Goal: Check status: Check status

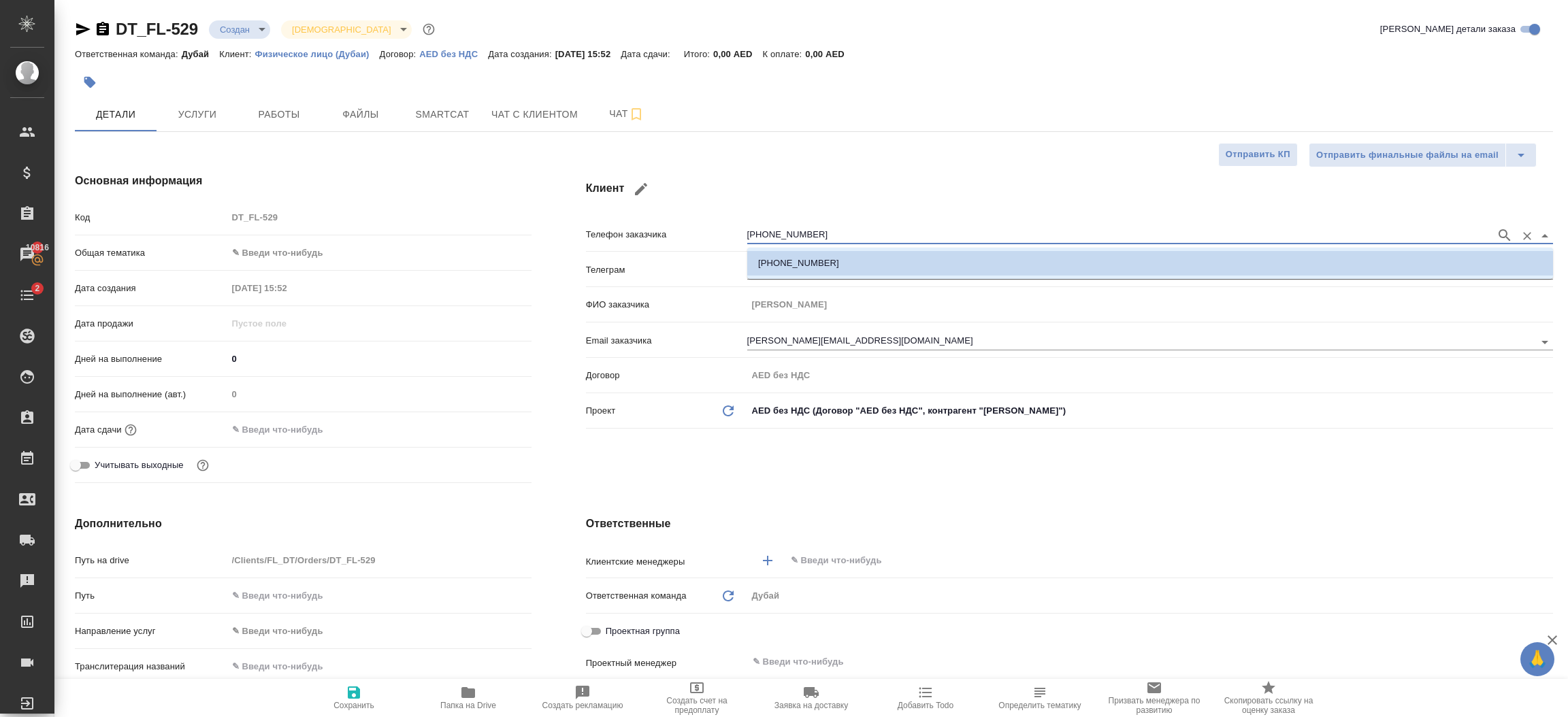
select select "RU"
click at [844, 238] on input "+79167447772" at bounding box center [1118, 235] width 742 height 16
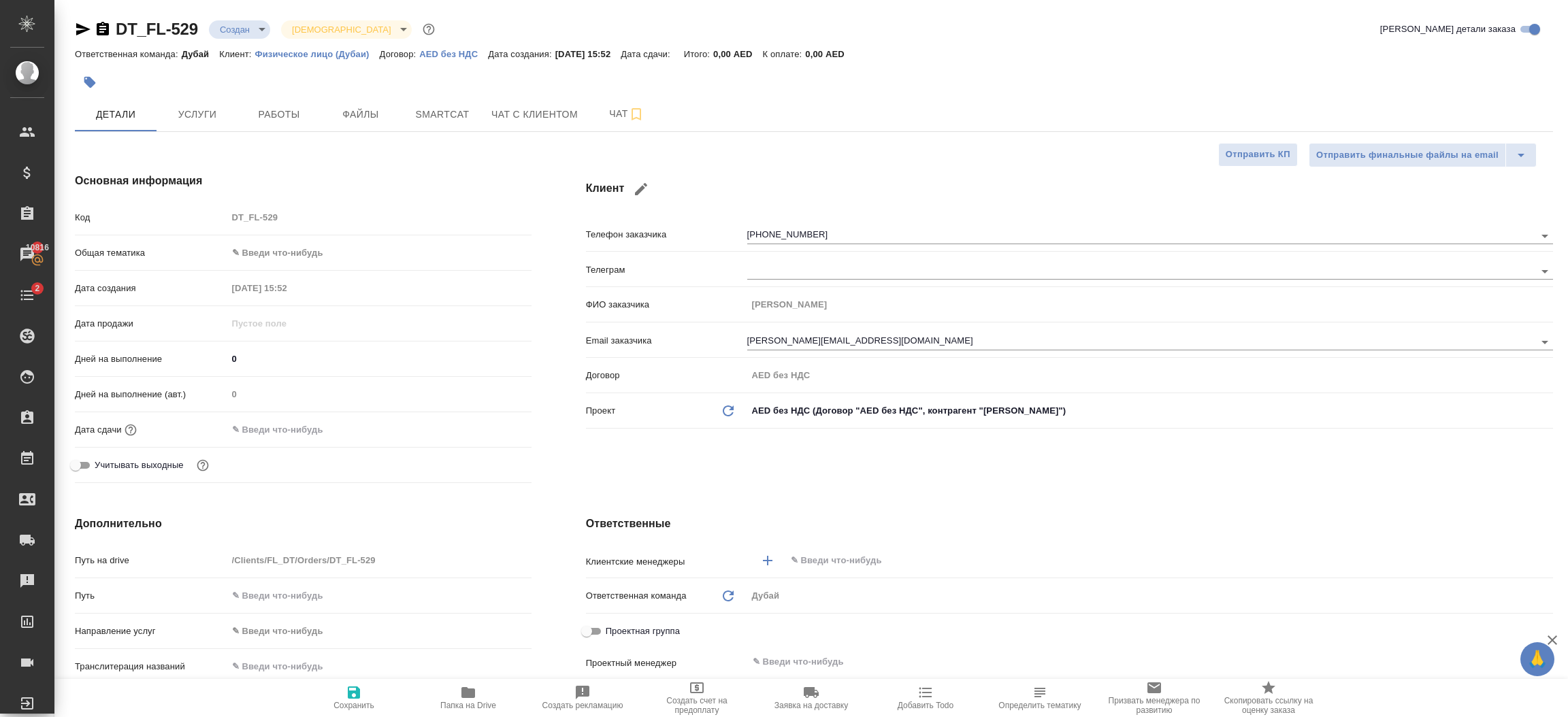
click at [755, 485] on div "Клиент Телефон заказчика +79167447772 Телеграм ФИО заказчика Екатерина Коптева …" at bounding box center [1069, 330] width 1022 height 370
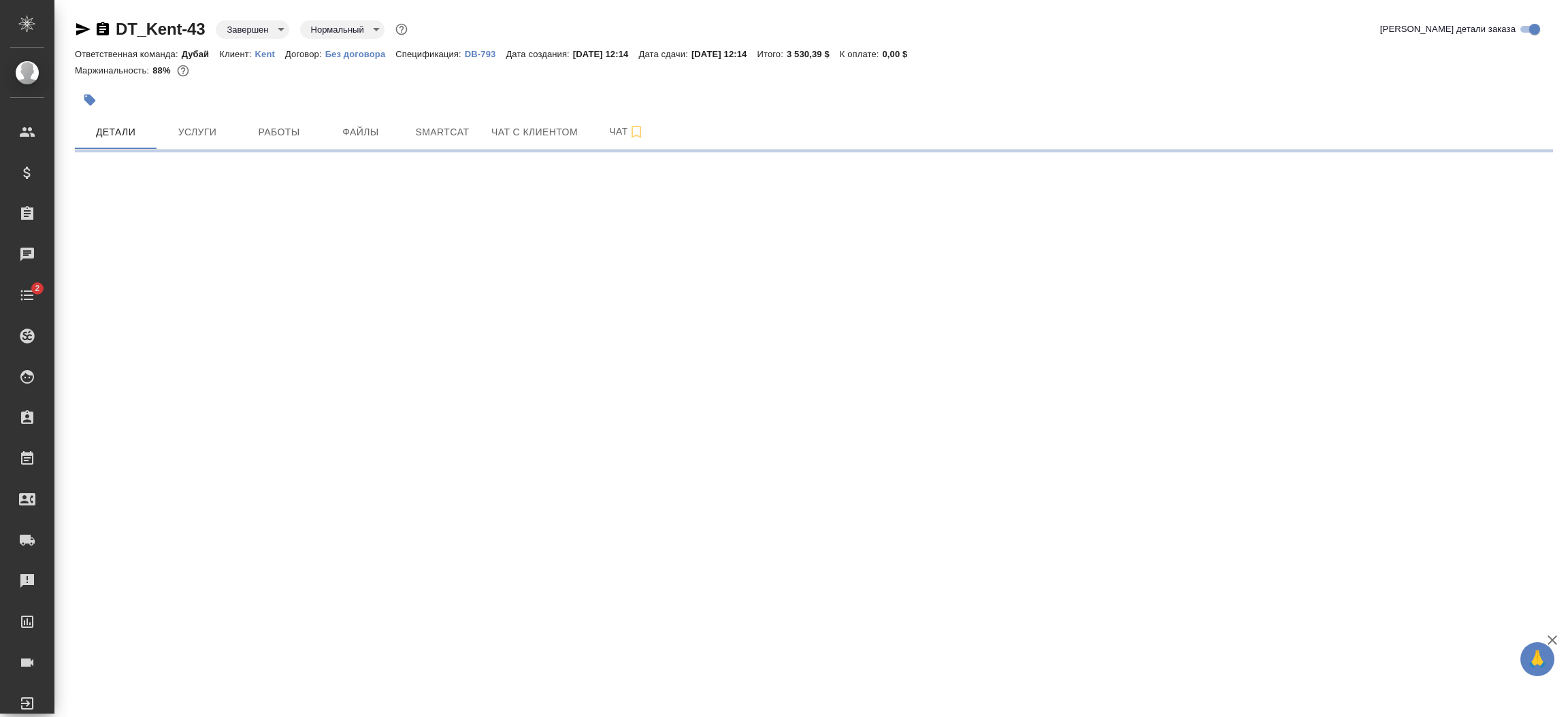
select select "RU"
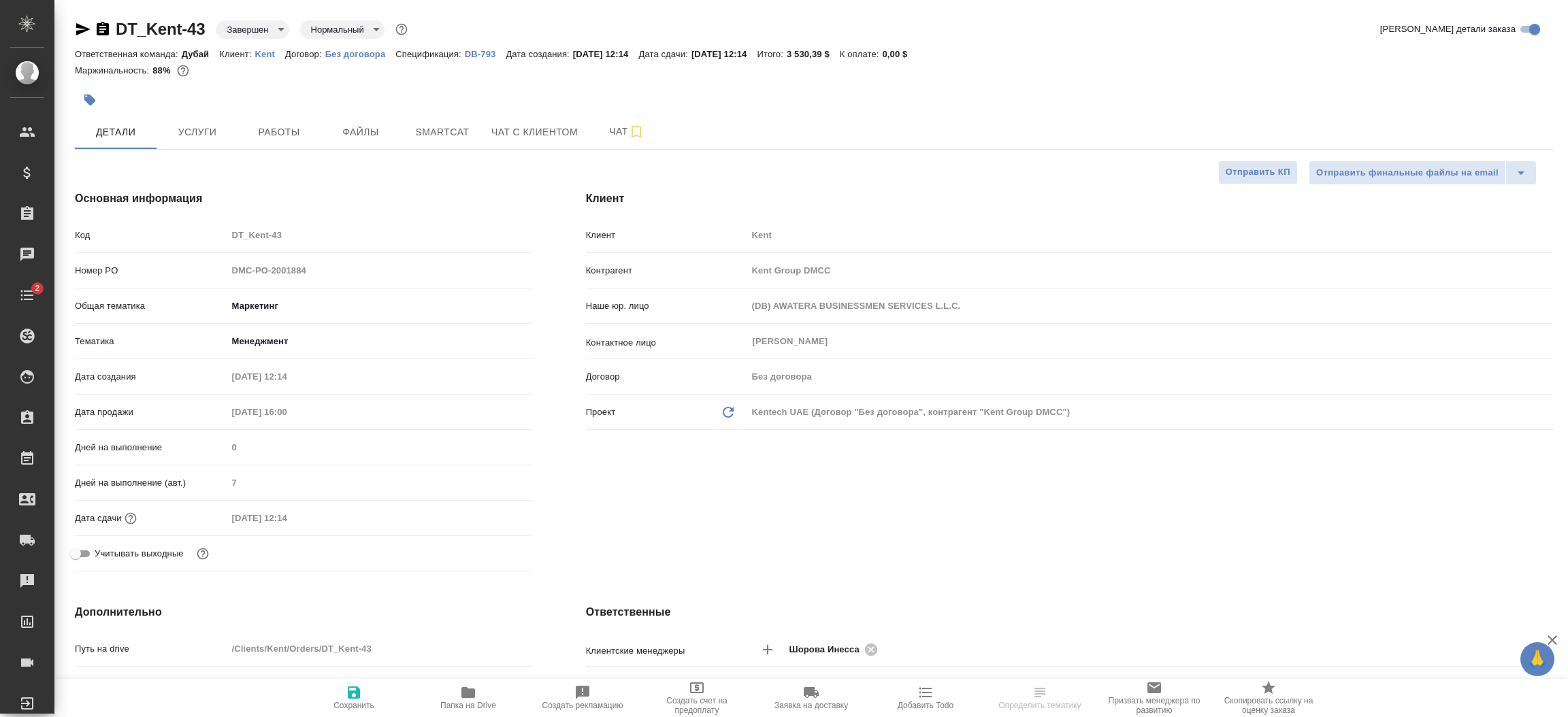
type textarea "x"
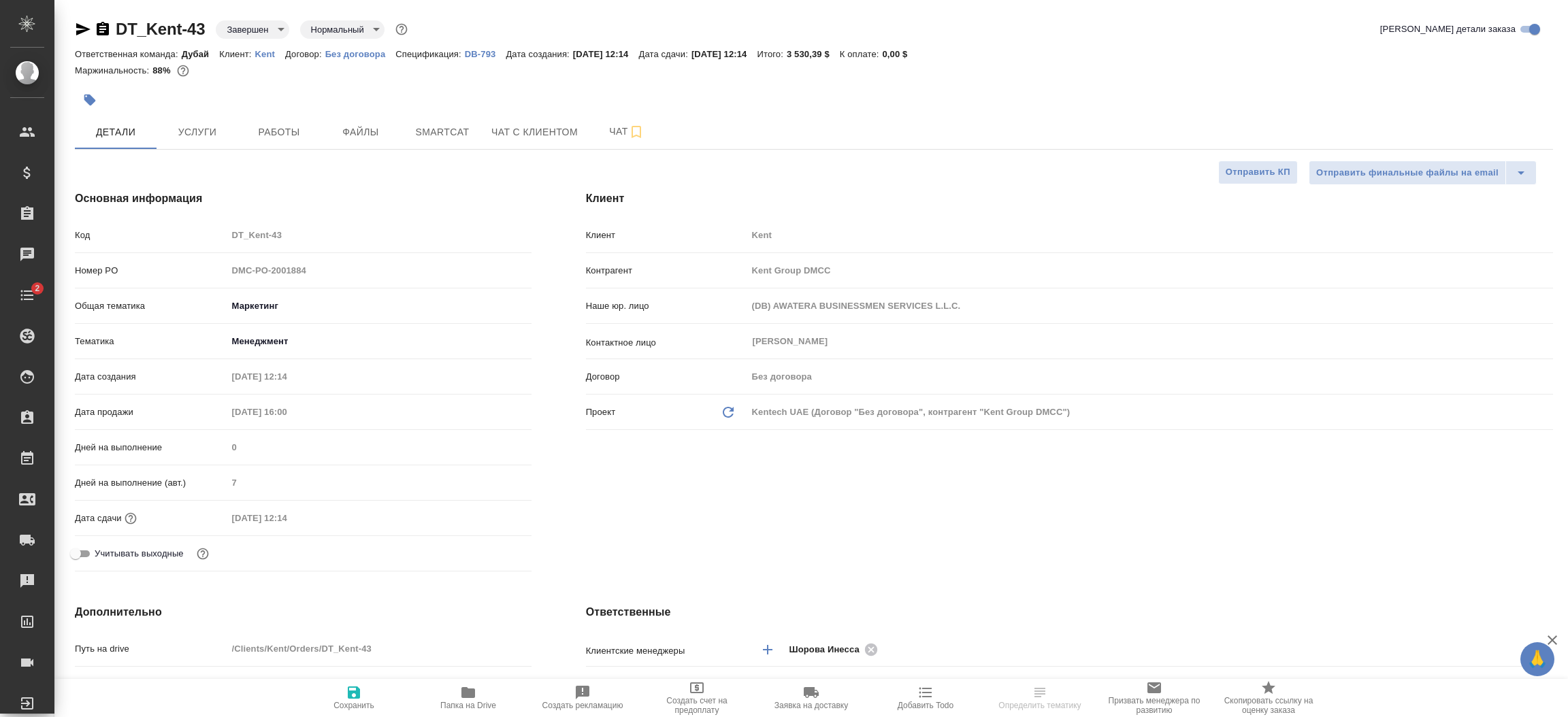
type textarea "x"
type input "[PERSON_NAME]"
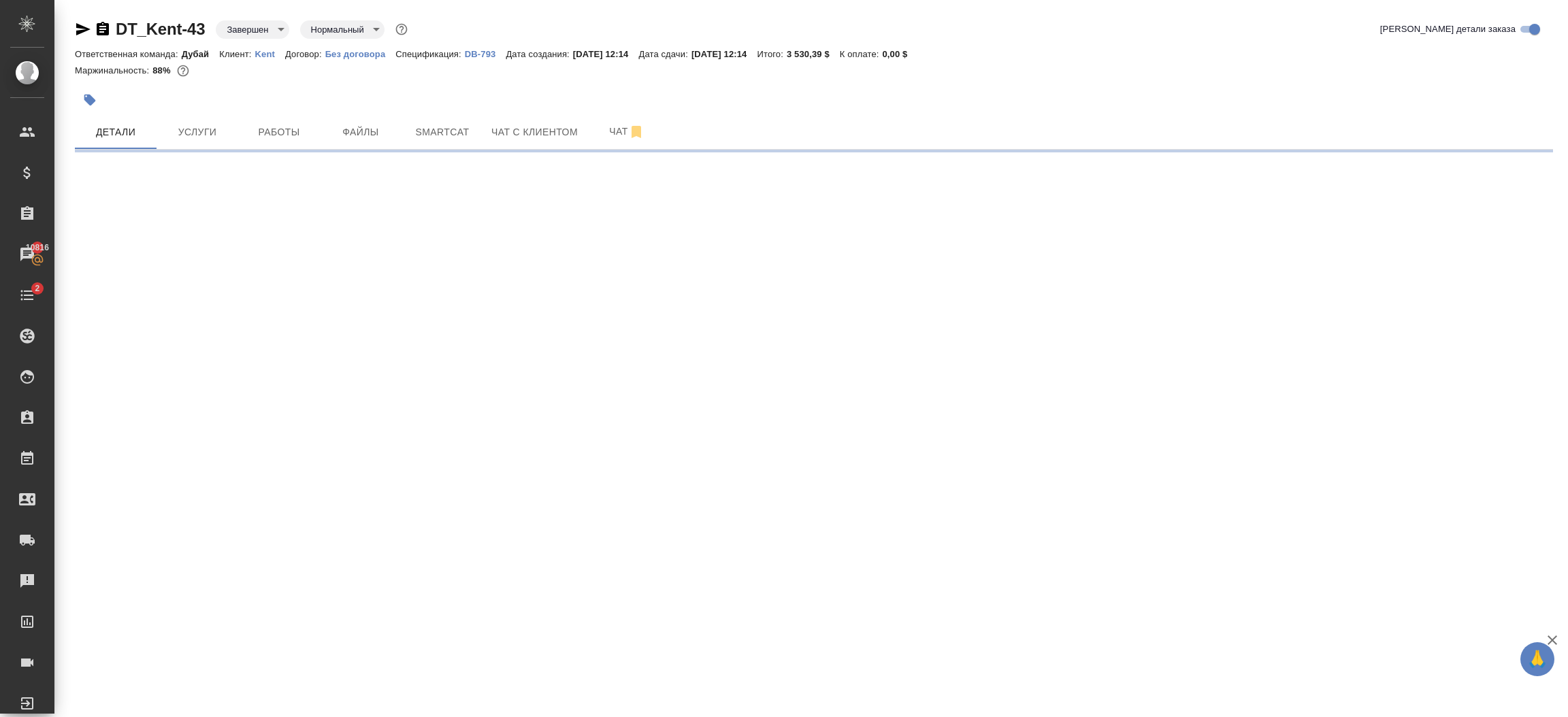
select select "RU"
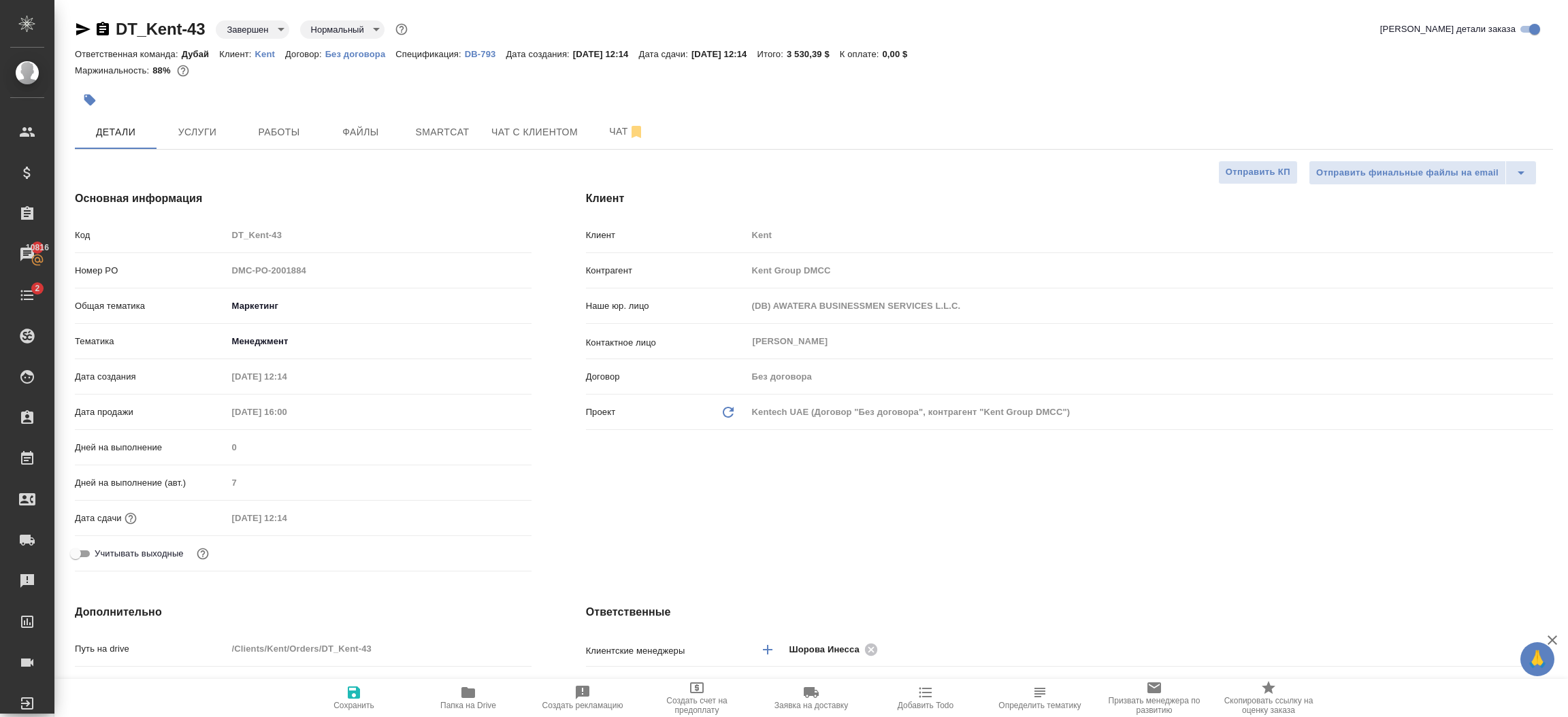
type textarea "x"
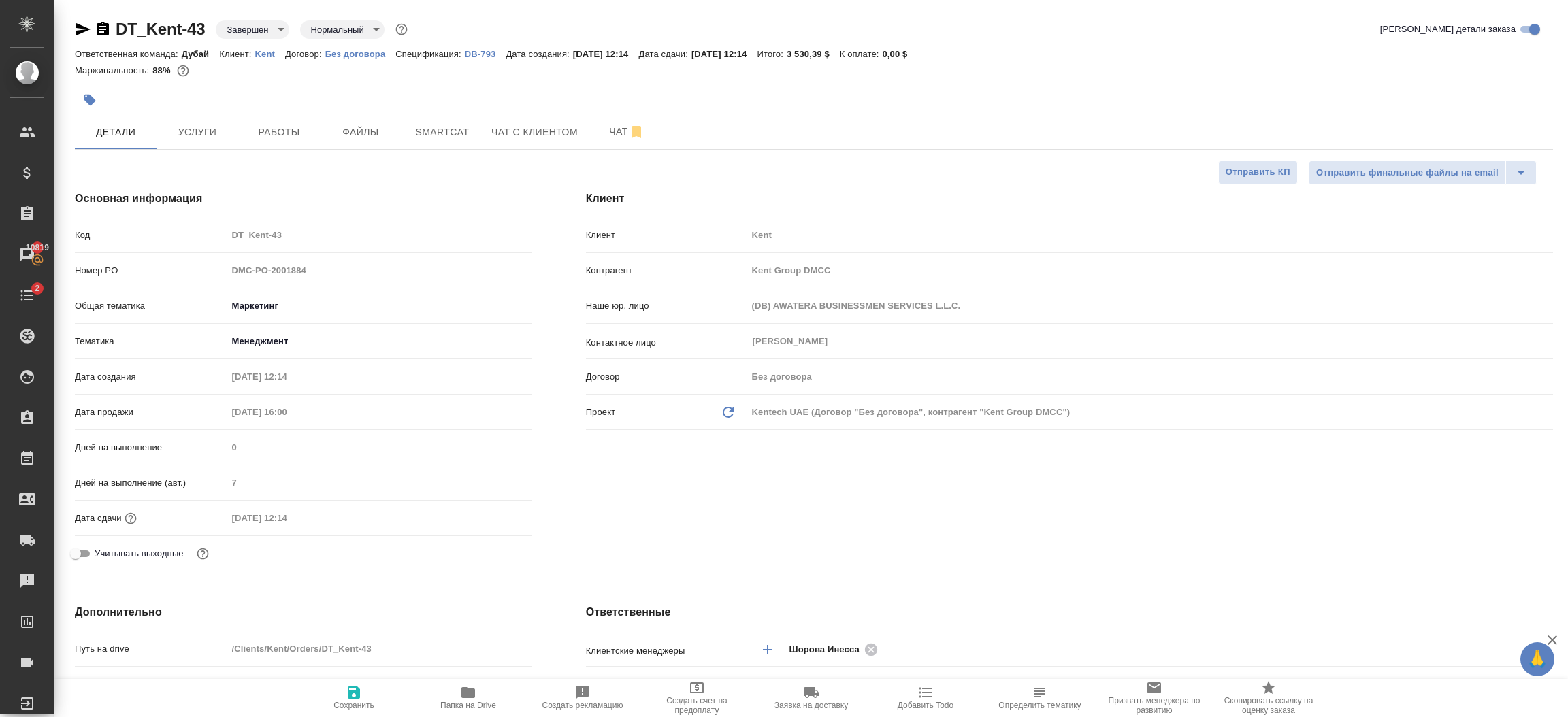
type textarea "x"
